Goal: Navigation & Orientation: Find specific page/section

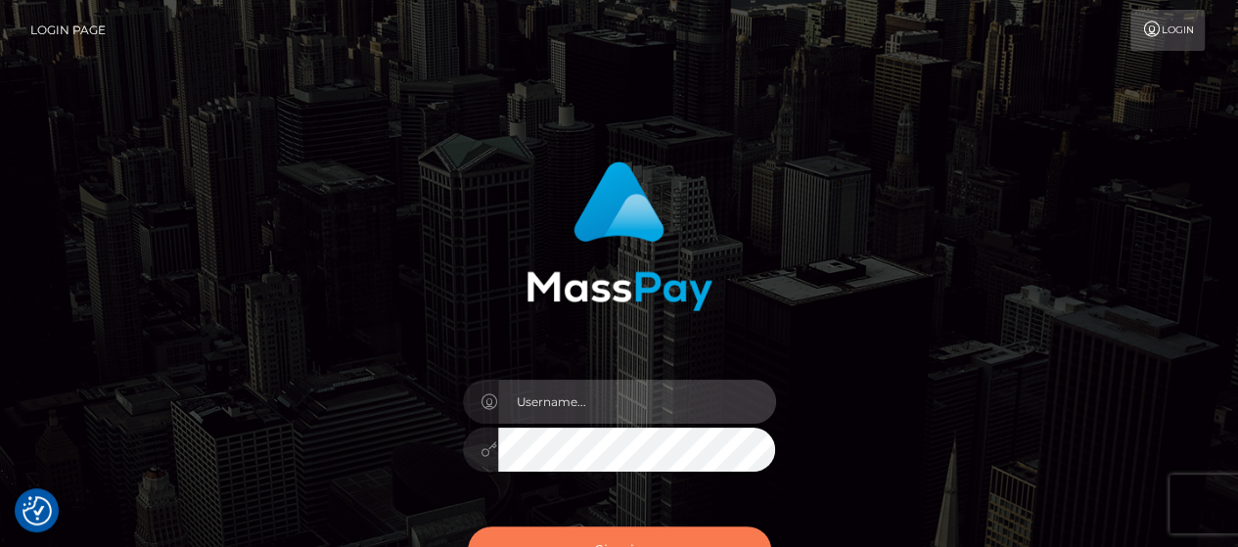
type input "matthew.wong"
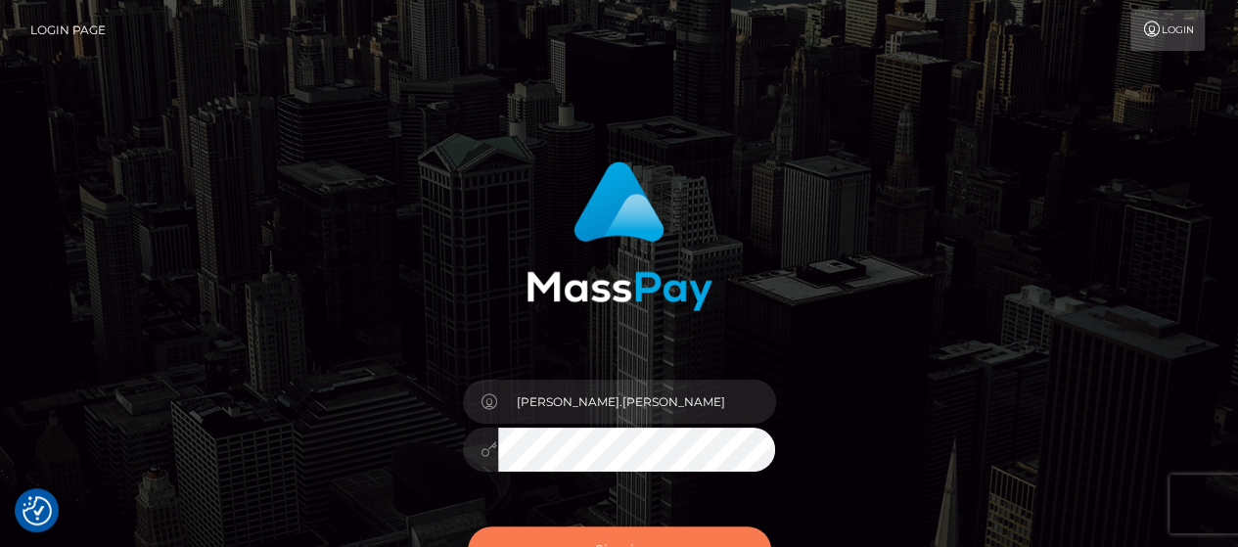
click at [719, 526] on button "Sign in" at bounding box center [619, 550] width 303 height 48
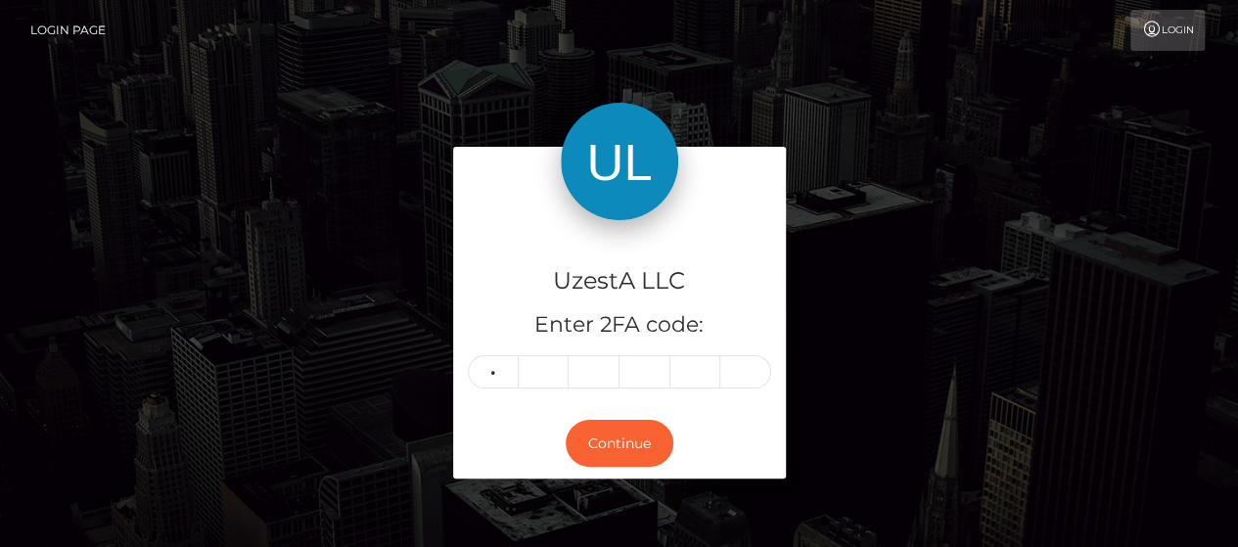
type input "5"
type input "4"
type input "6"
type input "7"
type input "1"
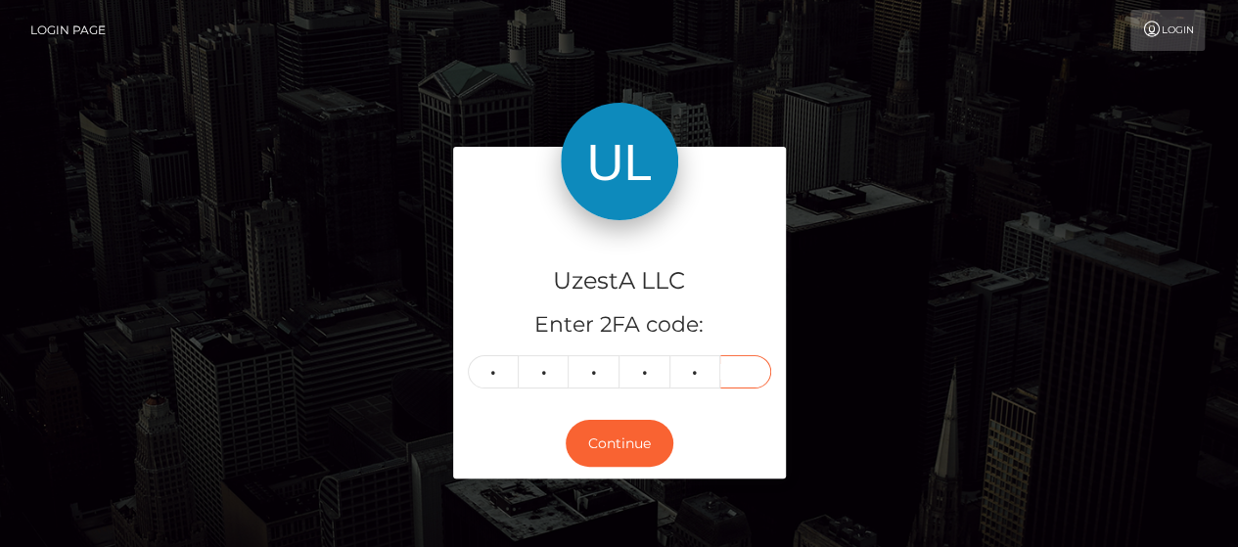
type input "2"
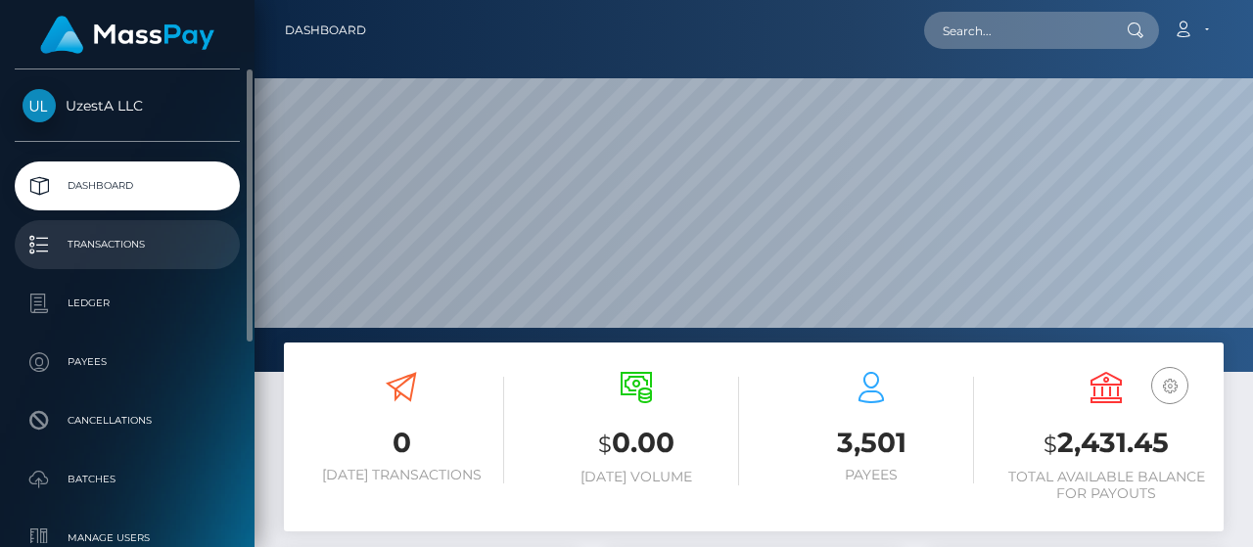
click at [118, 265] on link "Transactions" at bounding box center [127, 244] width 225 height 49
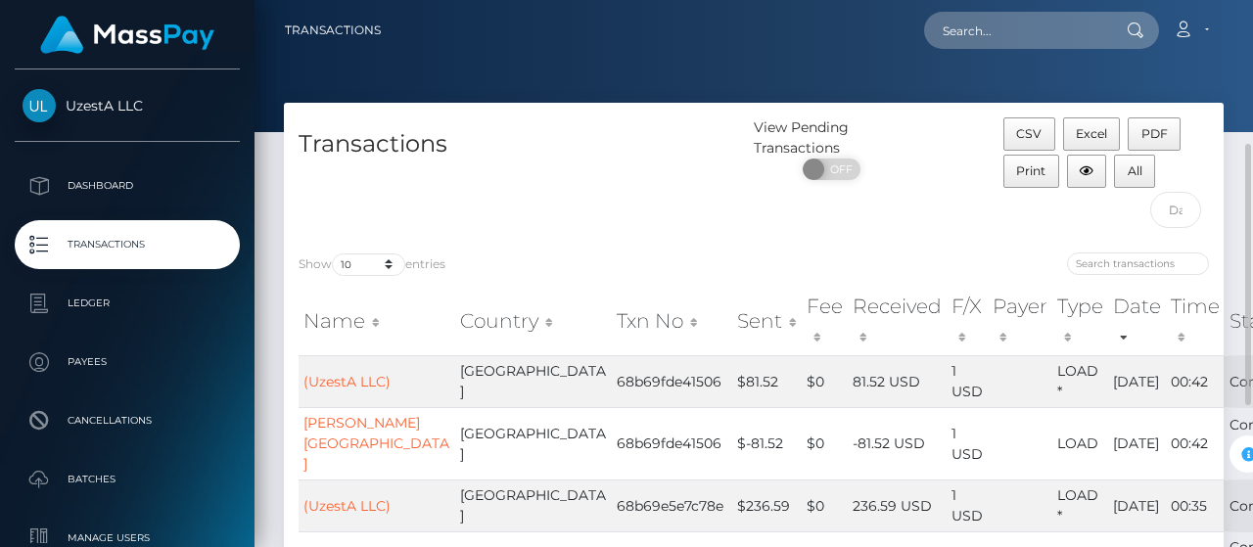
scroll to position [98, 0]
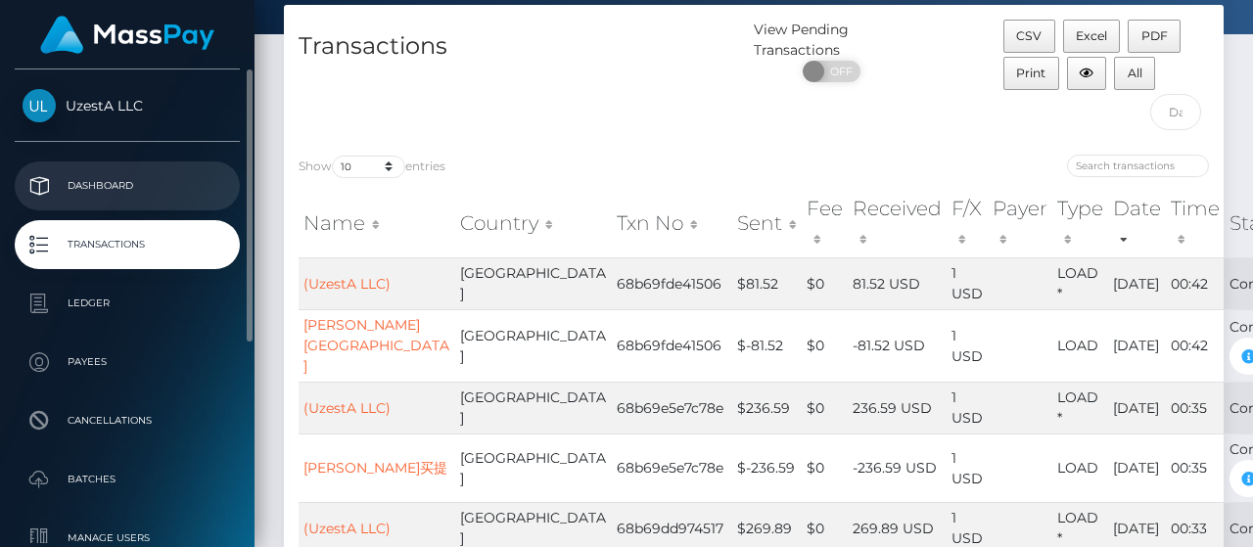
click at [78, 194] on p "Dashboard" at bounding box center [127, 185] width 209 height 29
